Goal: Find specific page/section

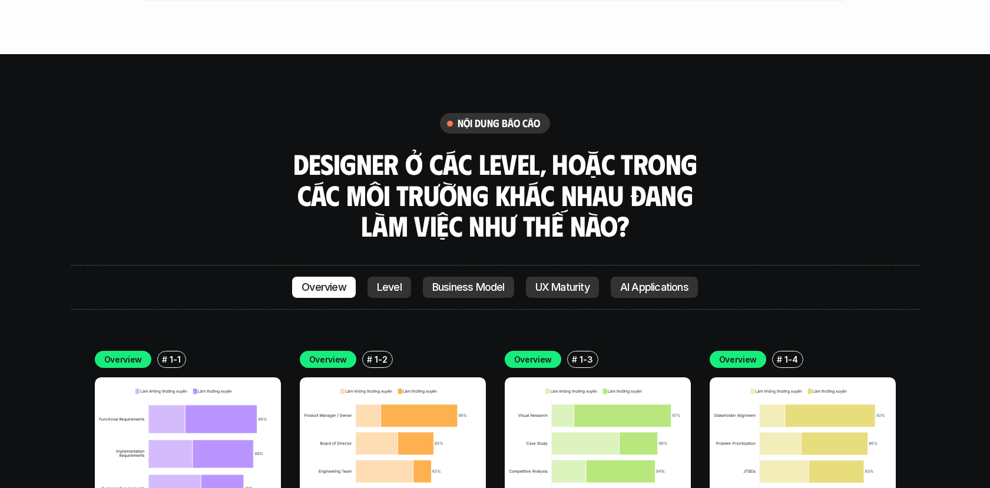
scroll to position [3372, 0]
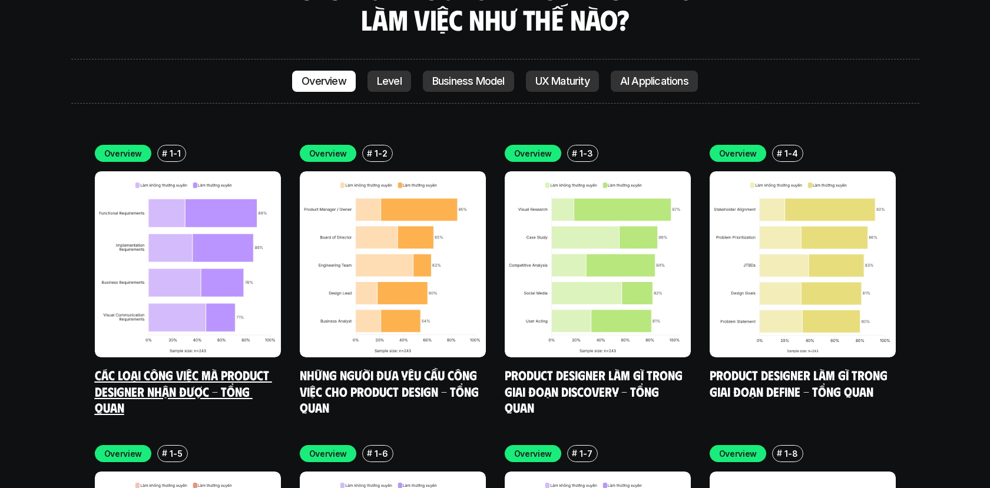
click at [171, 147] on p "1-1" at bounding box center [175, 153] width 11 height 12
click at [164, 149] on h6 "#" at bounding box center [164, 153] width 5 height 9
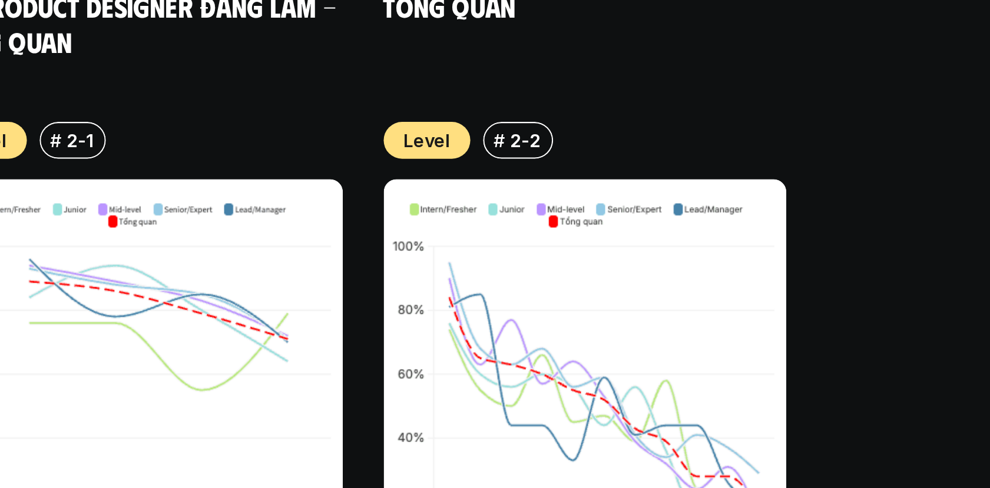
scroll to position [3980, 0]
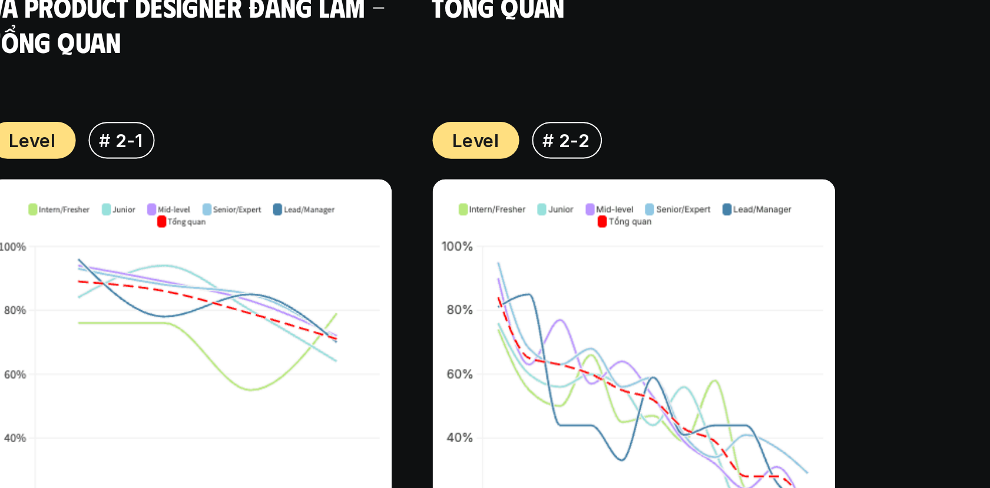
click at [617, 175] on img at bounding box center [598, 257] width 186 height 186
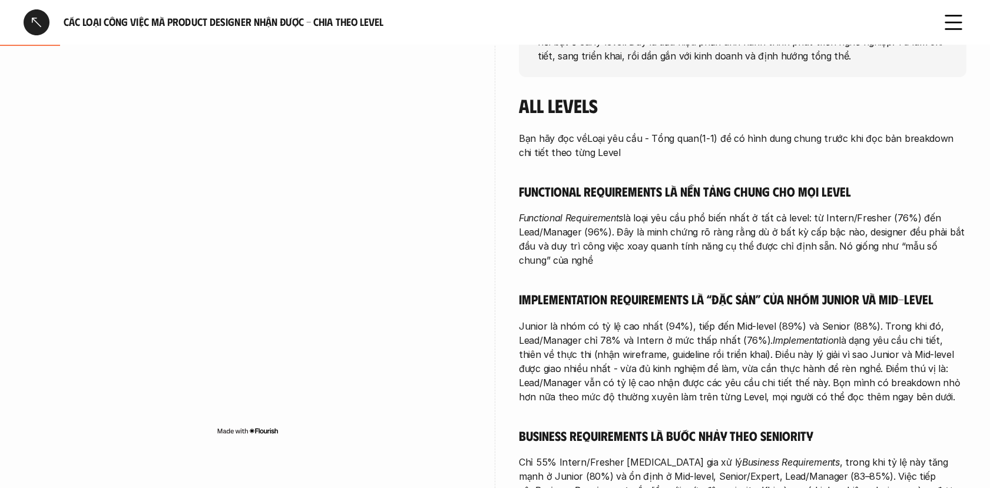
scroll to position [257, 0]
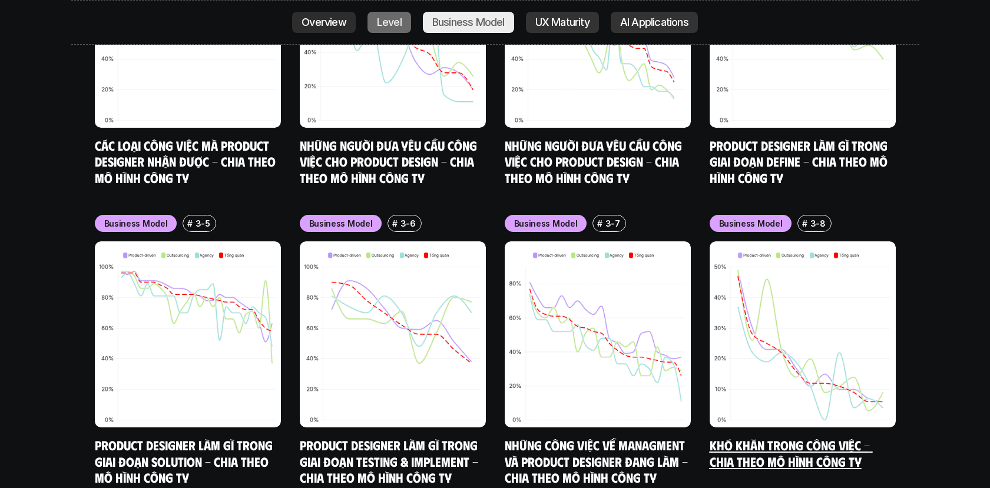
scroll to position [5317, 0]
